Goal: Task Accomplishment & Management: Complete application form

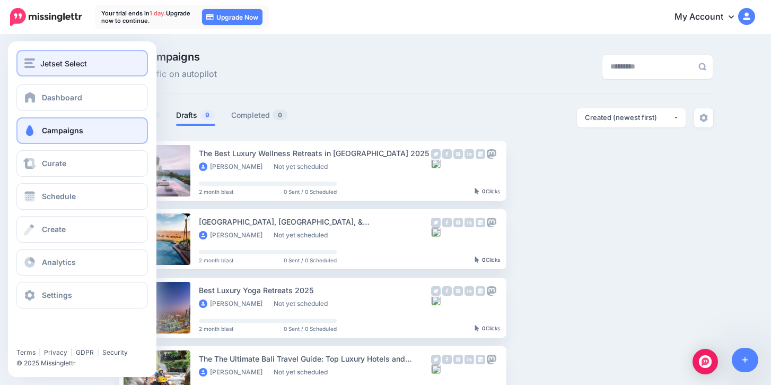
click at [42, 67] on span "Jetset Select" at bounding box center [63, 63] width 47 height 12
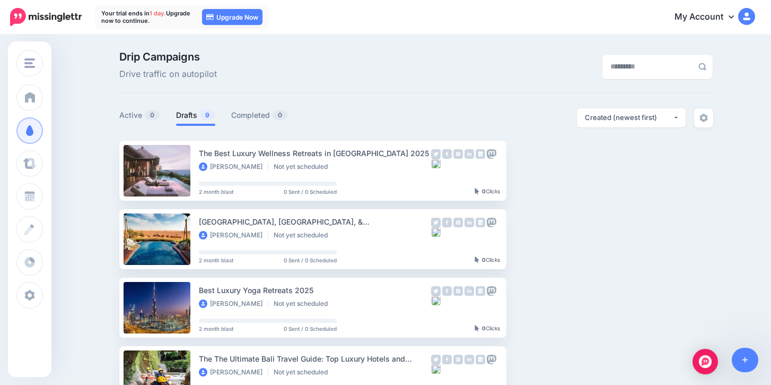
click at [732, 18] on icon at bounding box center [731, 16] width 5 height 8
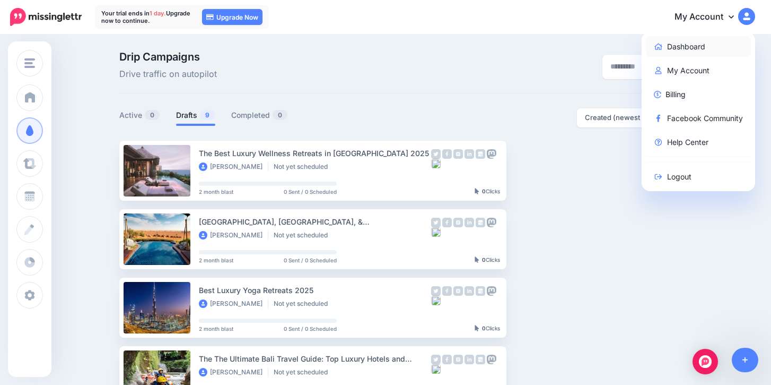
click at [685, 46] on link "Dashboard" at bounding box center [699, 46] width 106 height 21
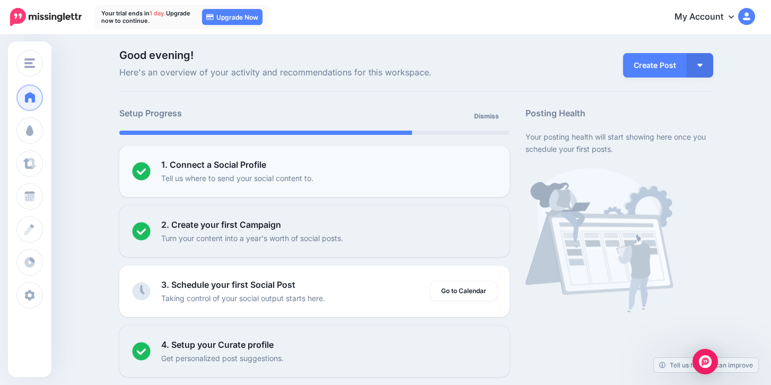
scroll to position [2, 0]
click at [312, 169] on div "1. Connect a Social Profile Tell us where to send your social content to." at bounding box center [329, 171] width 336 height 26
click at [279, 177] on p "Tell us where to send your social content to." at bounding box center [237, 177] width 152 height 12
click at [144, 163] on img at bounding box center [141, 170] width 19 height 19
click at [148, 176] on img at bounding box center [141, 170] width 19 height 19
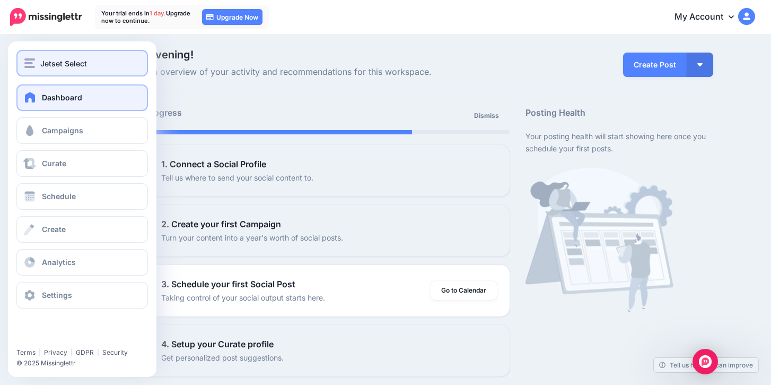
click at [33, 67] on img "button" at bounding box center [29, 63] width 11 height 10
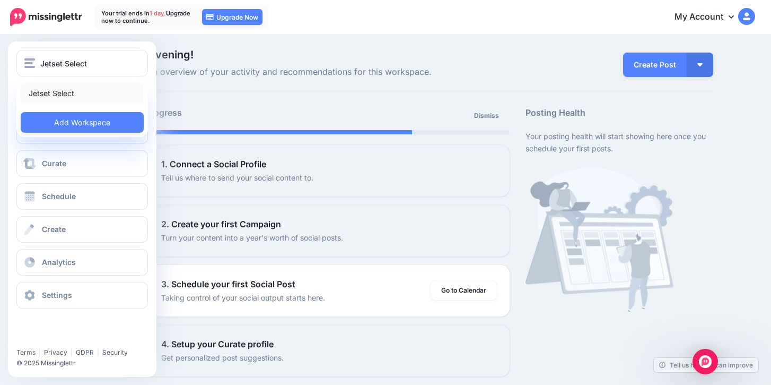
click at [74, 93] on link "Jetset Select" at bounding box center [82, 93] width 123 height 21
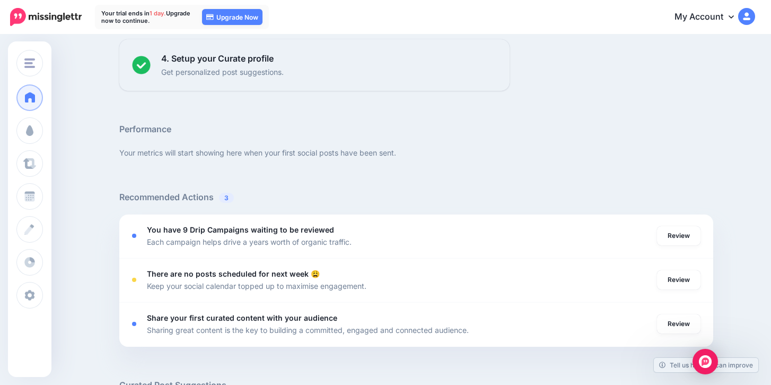
scroll to position [289, 0]
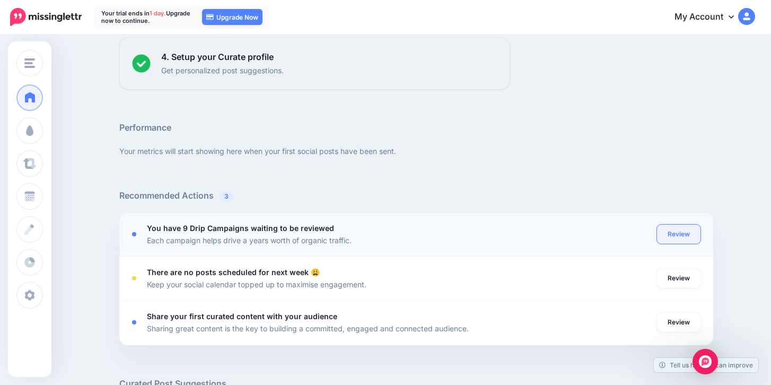
click at [685, 241] on link "Review" at bounding box center [679, 233] width 44 height 19
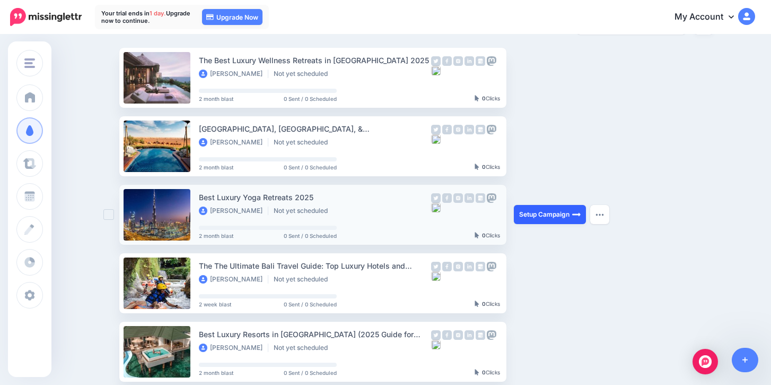
scroll to position [93, 0]
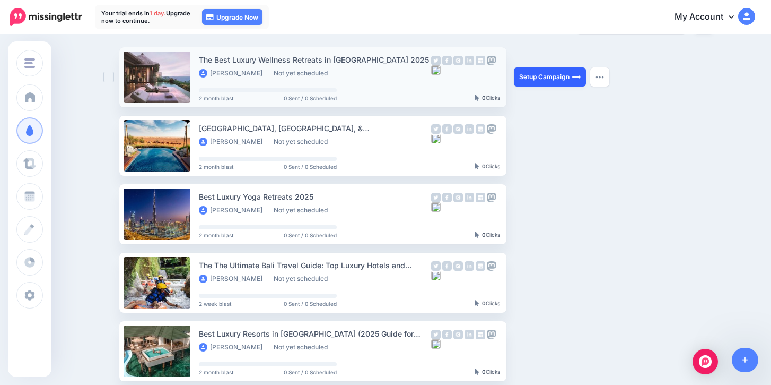
click at [534, 73] on link "Setup Campaign" at bounding box center [550, 76] width 72 height 19
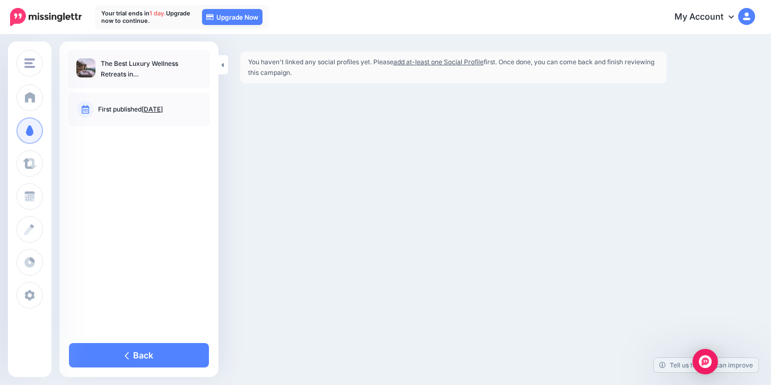
click at [440, 60] on link "add at-least one Social Profile" at bounding box center [439, 62] width 90 height 8
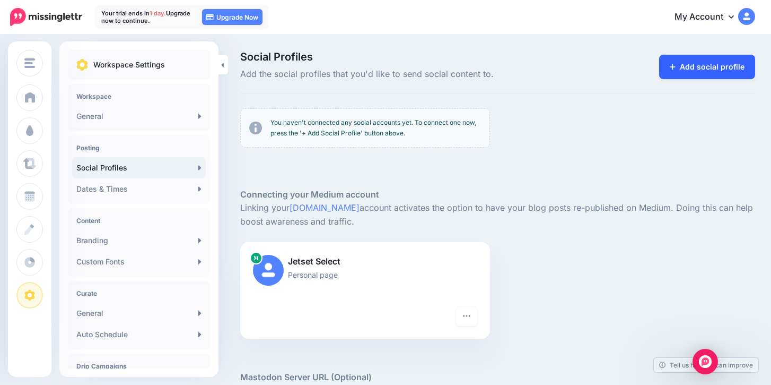
click at [694, 64] on link "Add social profile" at bounding box center [707, 67] width 96 height 24
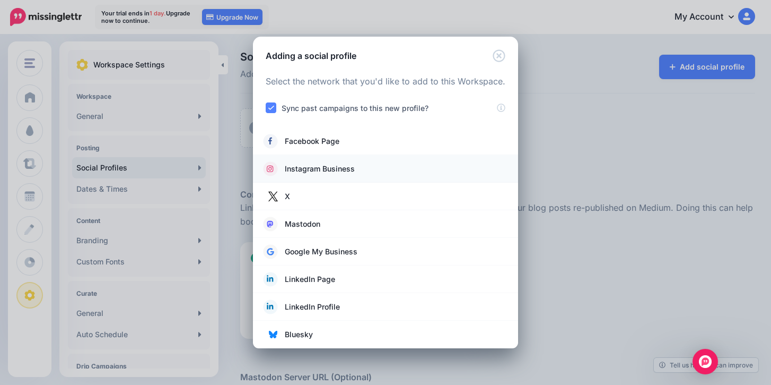
click at [328, 167] on span "Instagram Business" at bounding box center [320, 168] width 70 height 13
